Goal: Use online tool/utility: Use online tool/utility

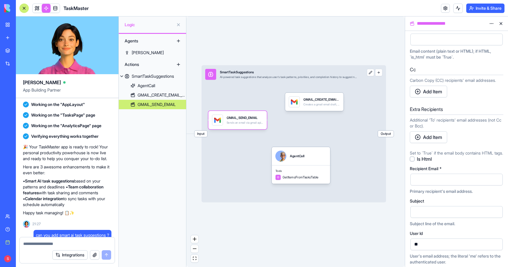
scroll to position [103, 0]
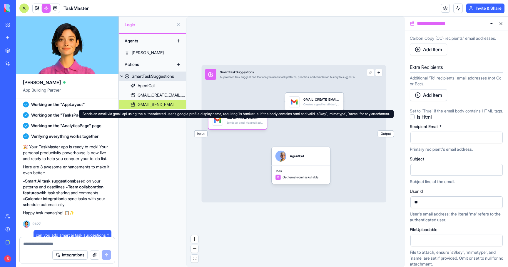
click at [379, 72] on button "button" at bounding box center [378, 72] width 7 height 7
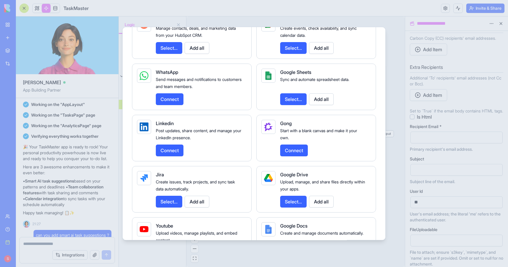
scroll to position [592, 0]
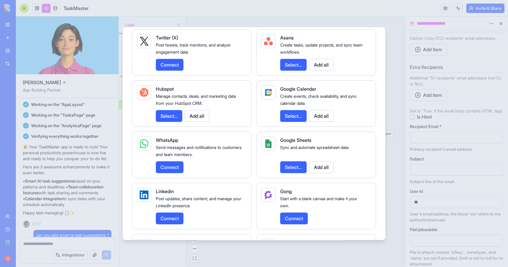
click at [293, 122] on button "Select..." at bounding box center [293, 116] width 26 height 12
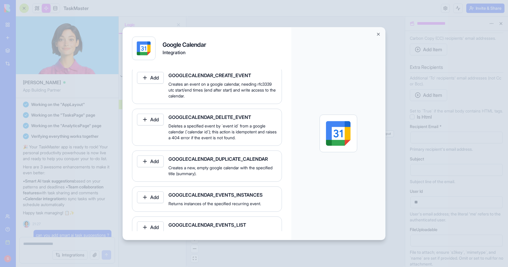
scroll to position [145, 0]
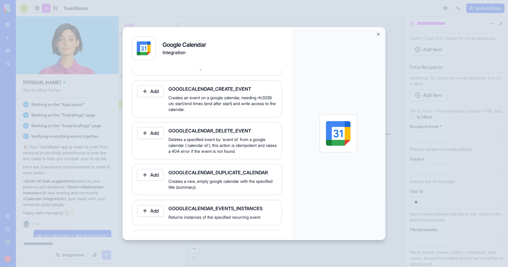
click at [157, 95] on button "Add" at bounding box center [150, 91] width 27 height 12
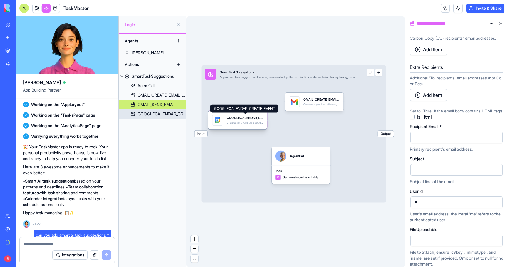
click at [249, 115] on div "GOOGLECALENDAR_CREATE_EVENT" at bounding box center [245, 117] width 36 height 5
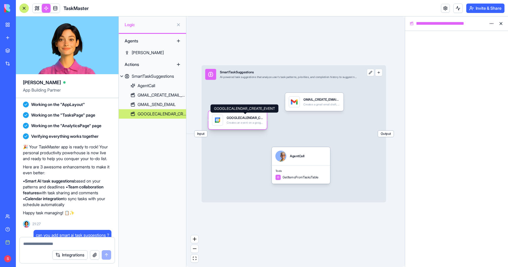
scroll to position [0, 0]
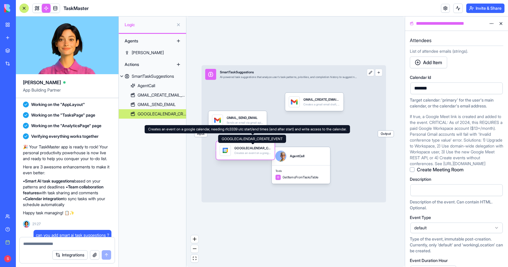
drag, startPoint x: 248, startPoint y: 119, endPoint x: 249, endPoint y: 149, distance: 30.0
click at [249, 149] on div "GOOGLECALENDAR_CREATE_EVENT" at bounding box center [252, 147] width 36 height 5
